Goal: Transaction & Acquisition: Download file/media

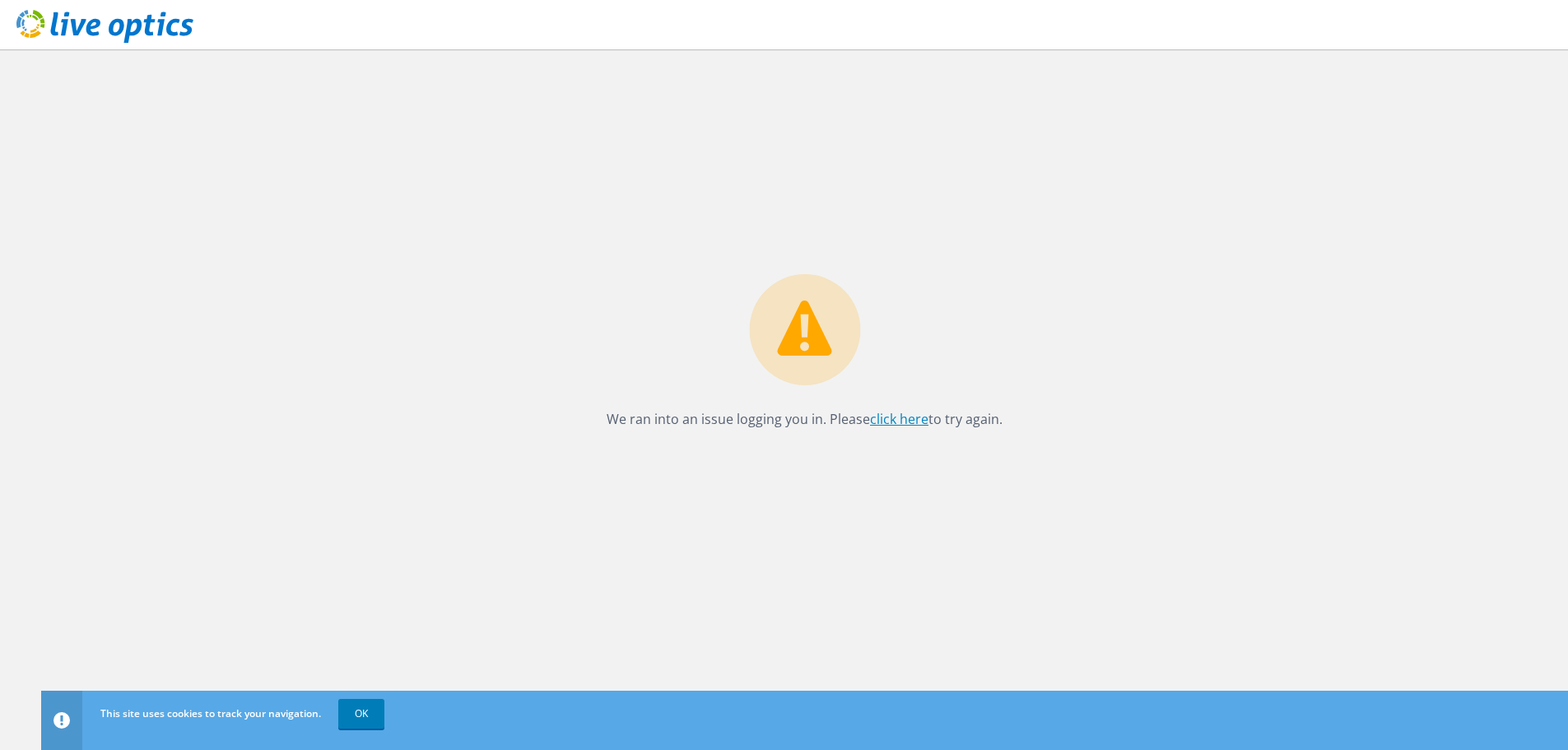
click at [907, 419] on link "click here" at bounding box center [900, 419] width 59 height 18
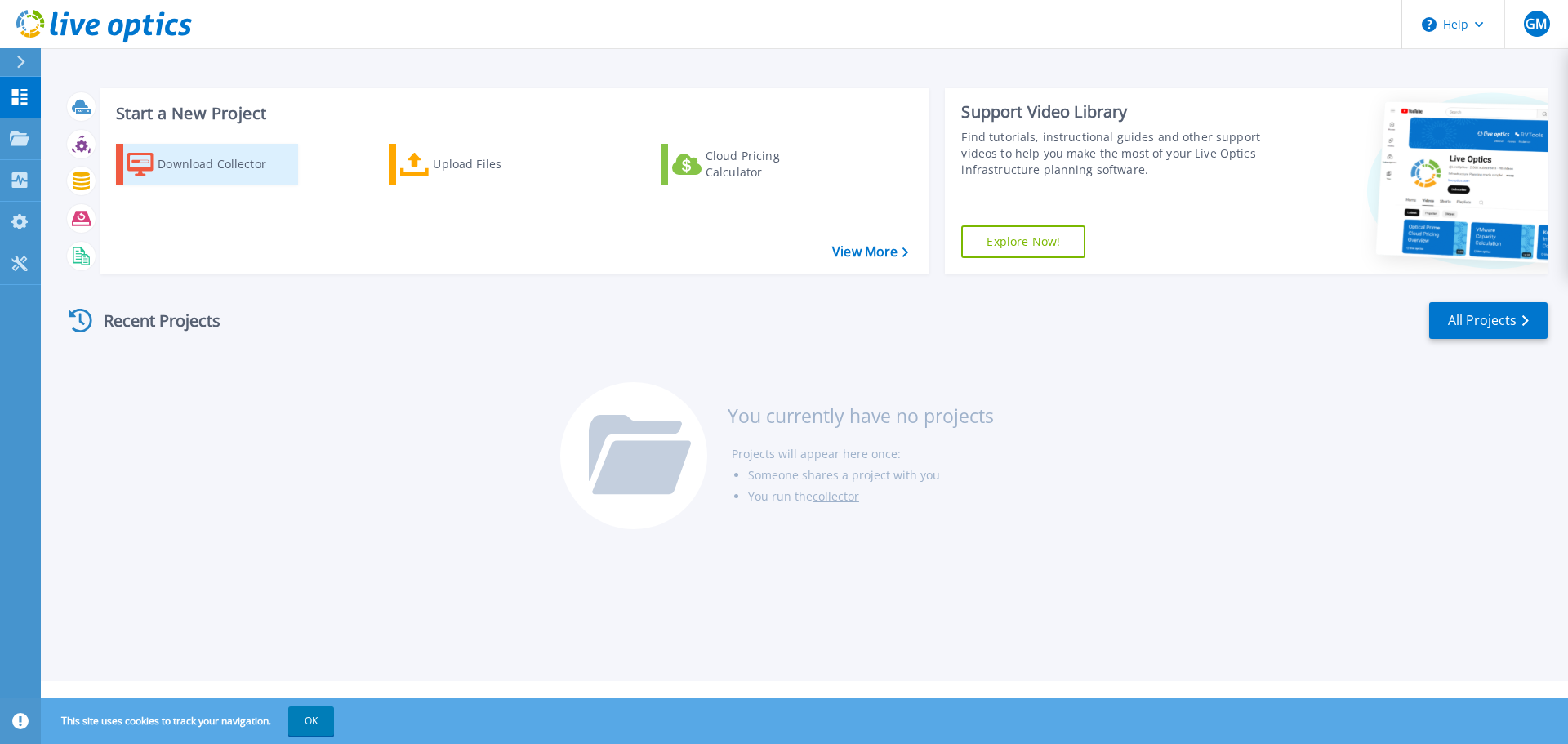
click at [235, 167] on div "Download Collector" at bounding box center [223, 165] width 130 height 33
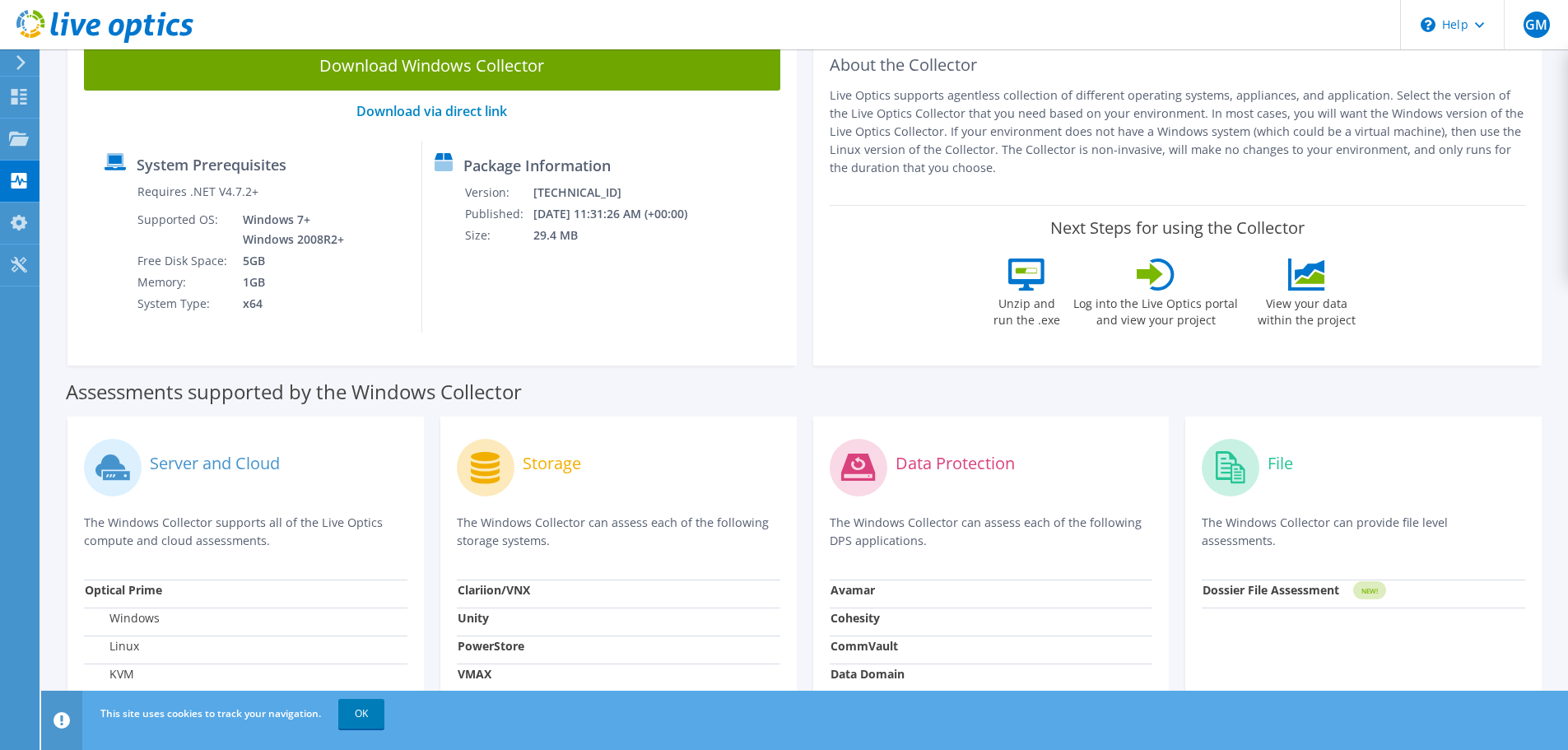
scroll to position [120, 0]
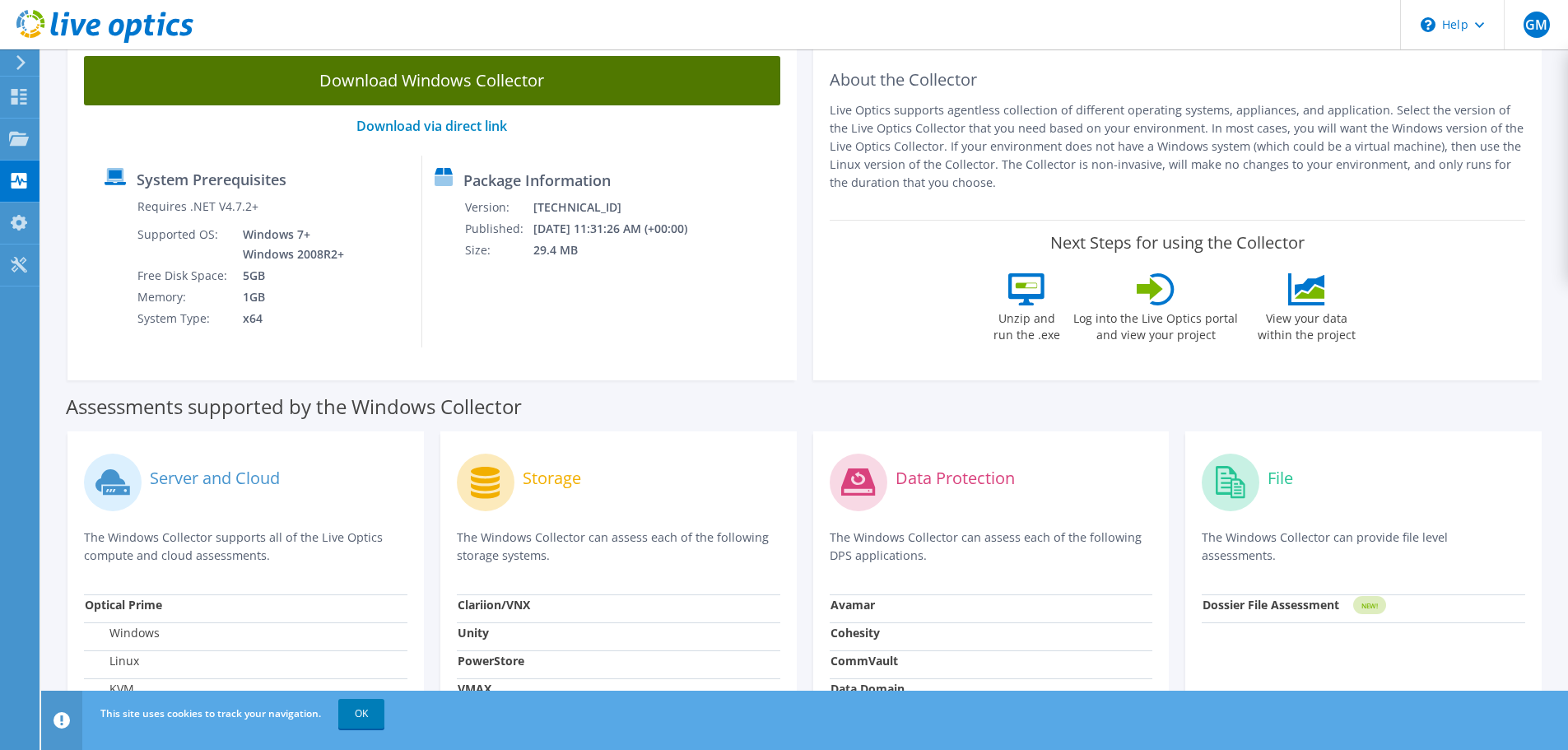
click at [431, 80] on link "Download Windows Collector" at bounding box center [433, 80] width 697 height 49
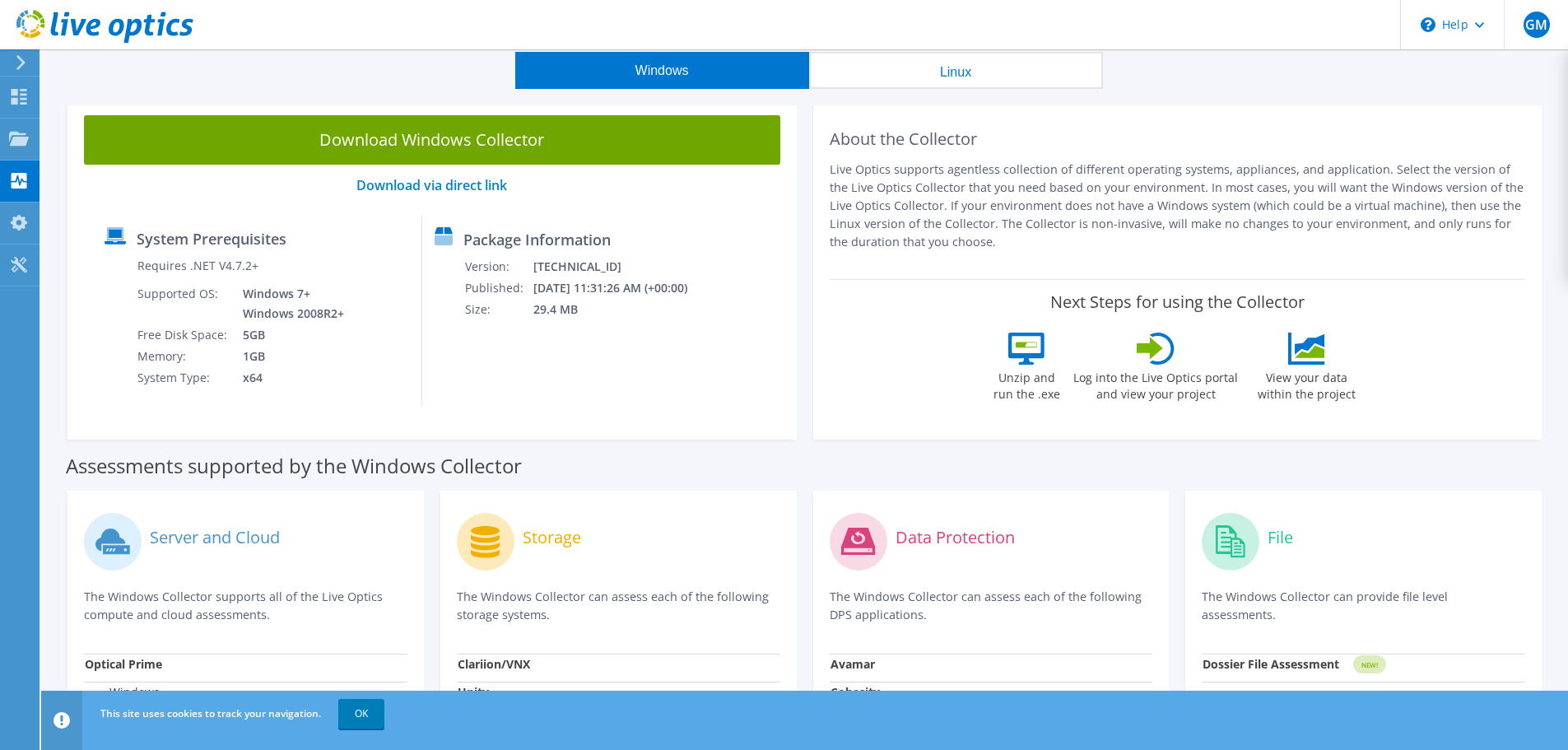
scroll to position [82, 0]
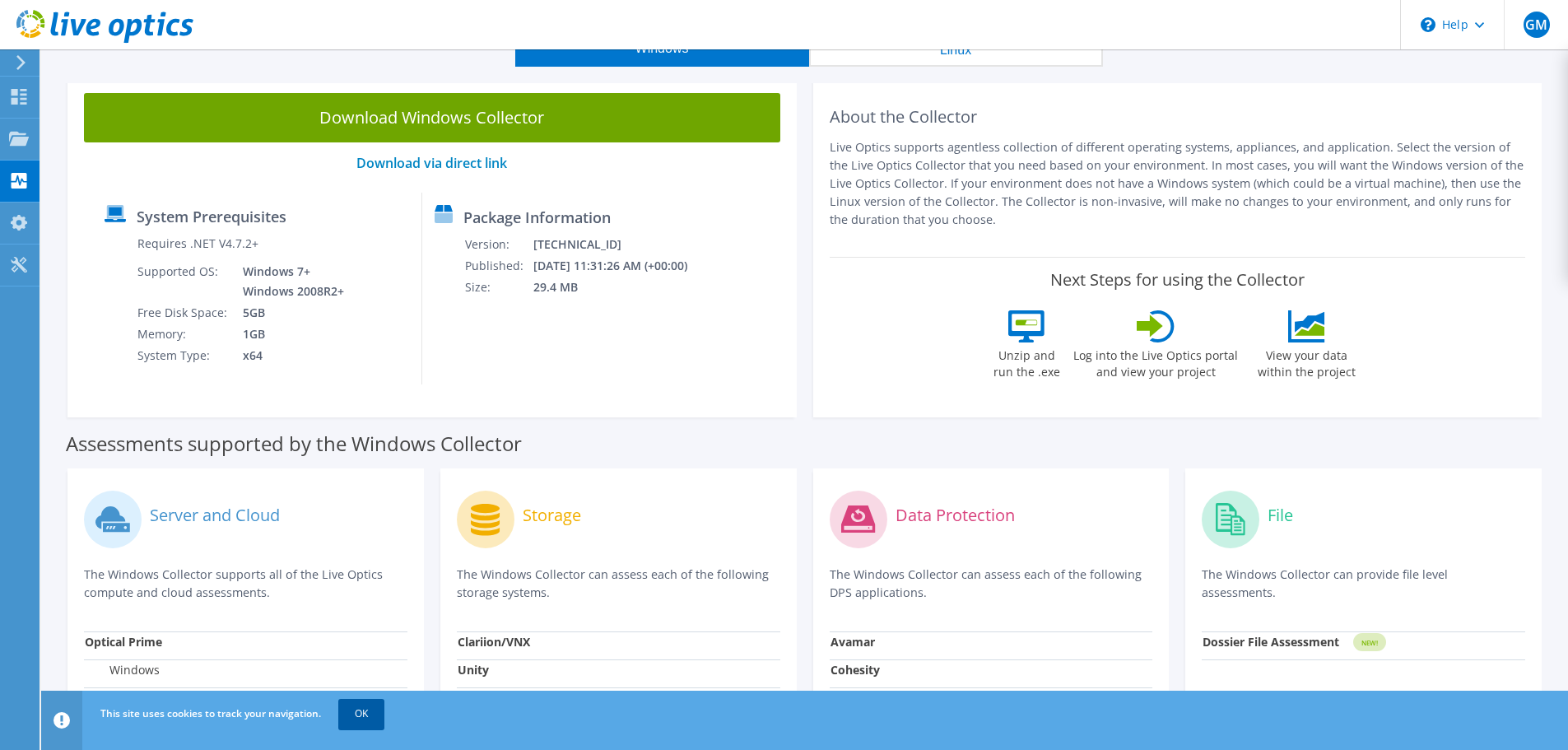
click at [363, 709] on link "OK" at bounding box center [361, 714] width 46 height 29
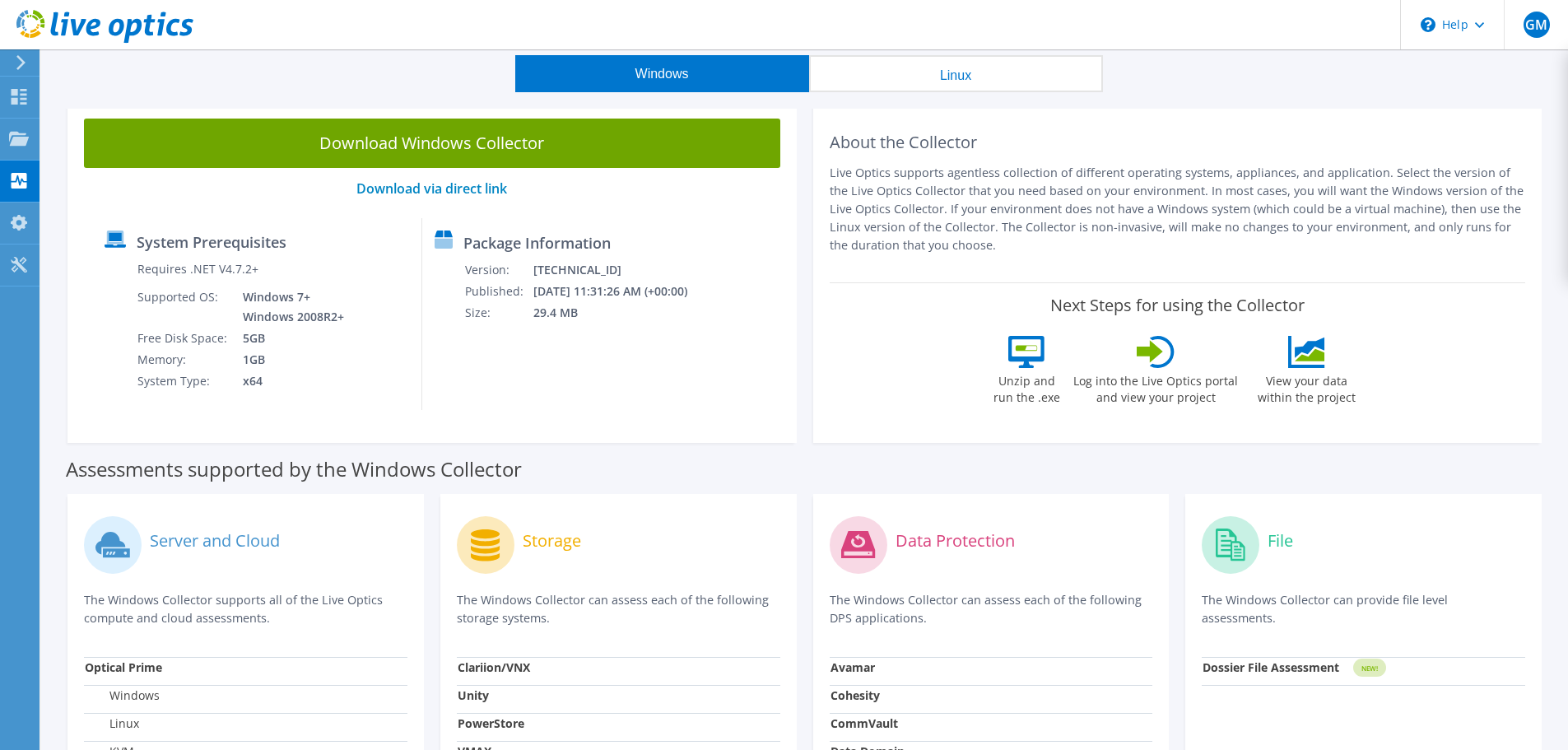
scroll to position [37, 0]
